Goal: Obtain resource: Download file/media

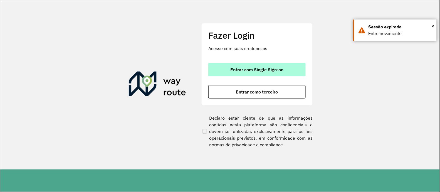
click at [267, 66] on button "Entrar com Single Sign-on" at bounding box center [256, 69] width 97 height 13
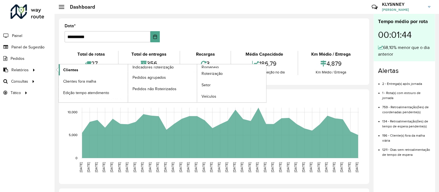
click at [75, 70] on span "Clientes" at bounding box center [70, 70] width 15 height 6
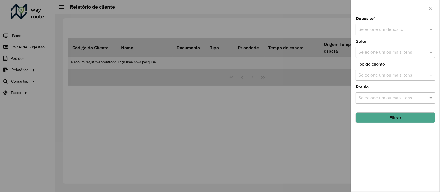
click at [402, 29] on input "text" at bounding box center [390, 29] width 63 height 7
click at [375, 45] on span "CDD Maua" at bounding box center [368, 45] width 21 height 5
click at [391, 119] on button "Filtrar" at bounding box center [396, 117] width 80 height 11
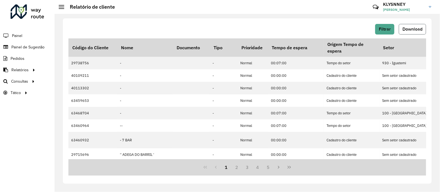
click at [411, 29] on span "Download" at bounding box center [413, 29] width 20 height 5
click at [408, 31] on span "Download" at bounding box center [413, 29] width 20 height 5
